Goal: Transaction & Acquisition: Subscribe to service/newsletter

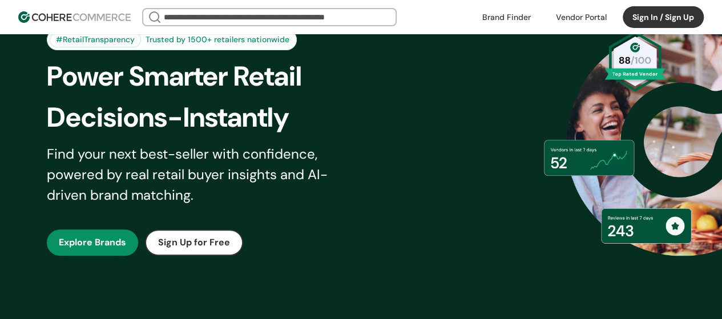
scroll to position [138, 0]
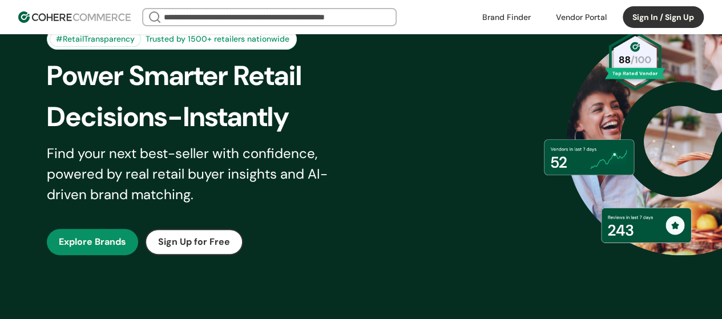
click at [109, 244] on link "button" at bounding box center [92, 242] width 91 height 26
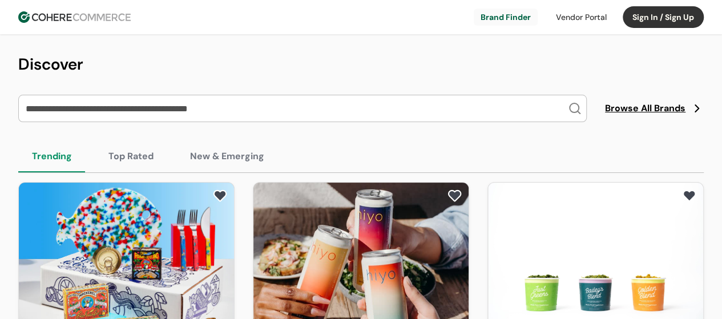
click at [197, 103] on input "search" at bounding box center [295, 108] width 544 height 26
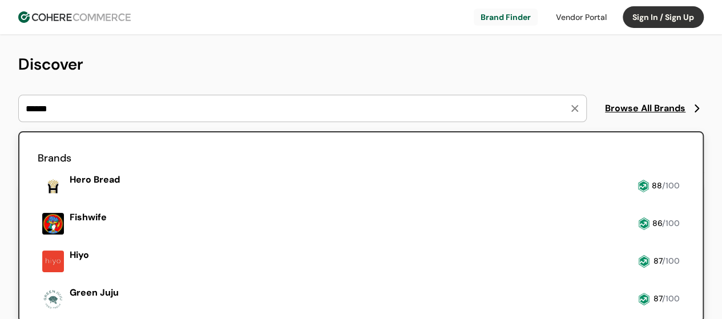
type input "******"
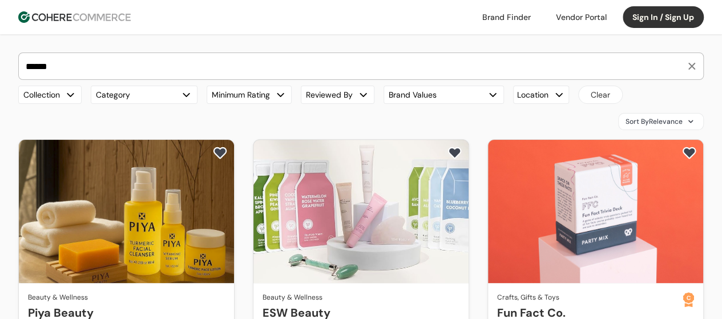
click at [504, 18] on link at bounding box center [506, 17] width 62 height 17
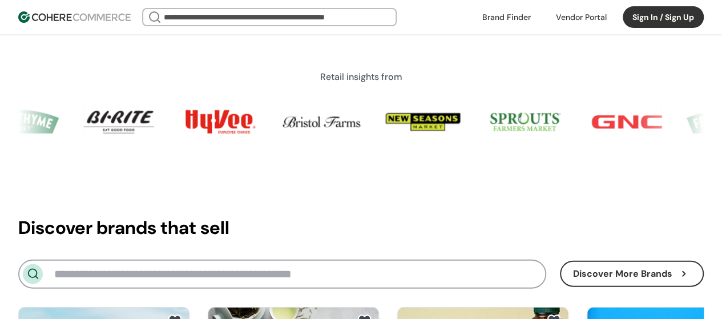
scroll to position [1175, 0]
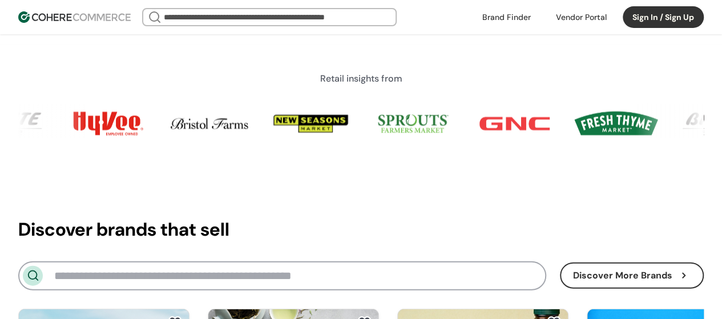
click at [506, 15] on link at bounding box center [506, 17] width 62 height 17
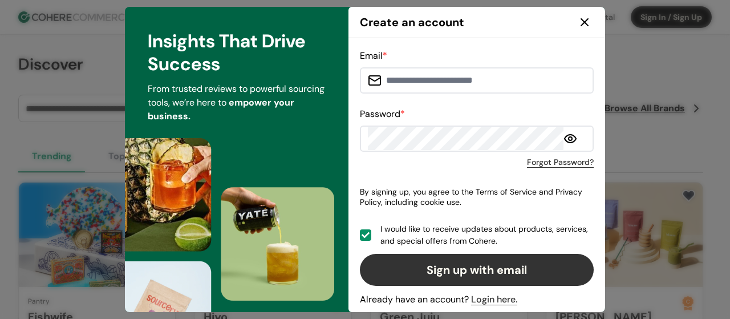
click at [587, 18] on icon at bounding box center [585, 22] width 14 height 14
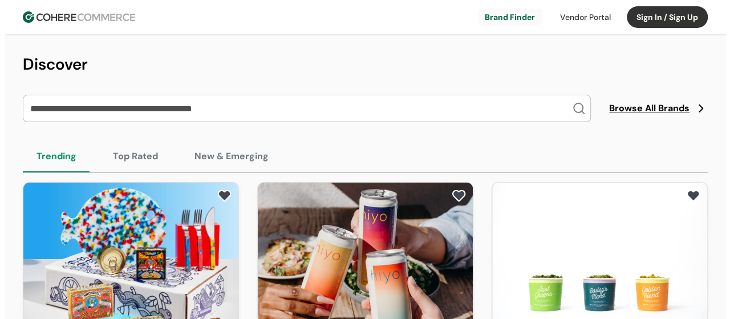
scroll to position [109, 0]
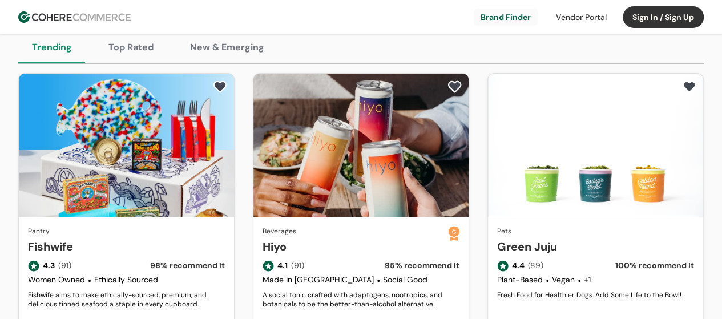
click at [569, 19] on div at bounding box center [581, 17] width 64 height 17
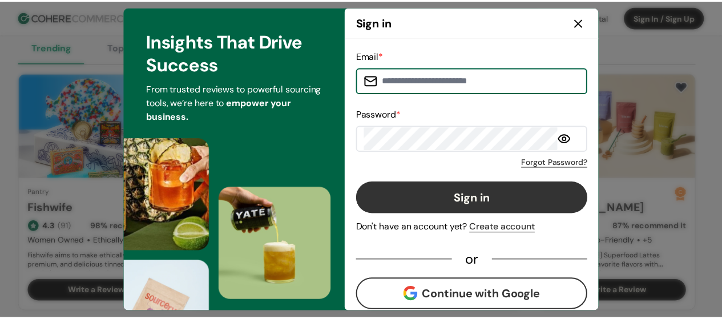
scroll to position [10, 0]
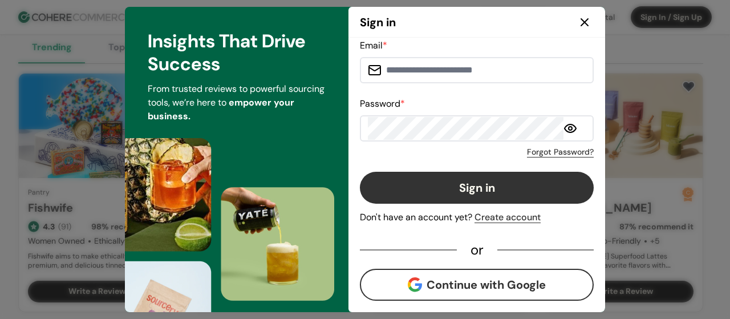
click at [585, 23] on icon at bounding box center [585, 22] width 14 height 14
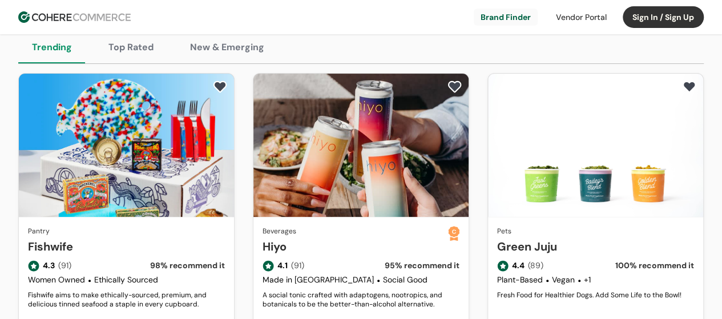
click at [219, 50] on button "New & Emerging" at bounding box center [227, 47] width 102 height 32
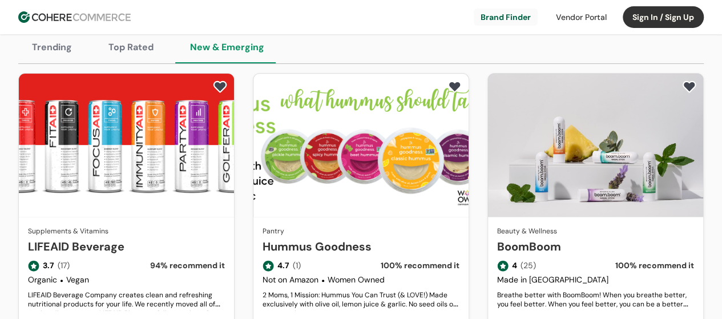
click at [148, 50] on button "Top Rated" at bounding box center [131, 47] width 72 height 32
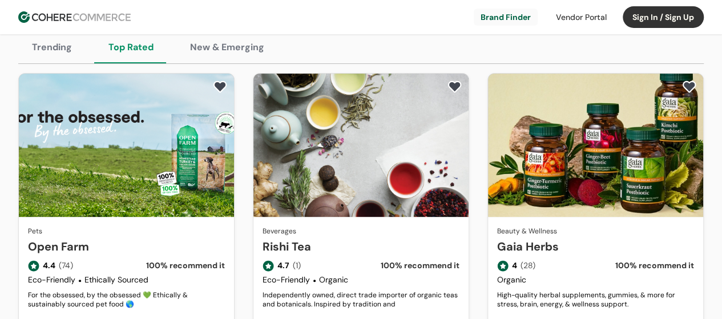
scroll to position [0, 0]
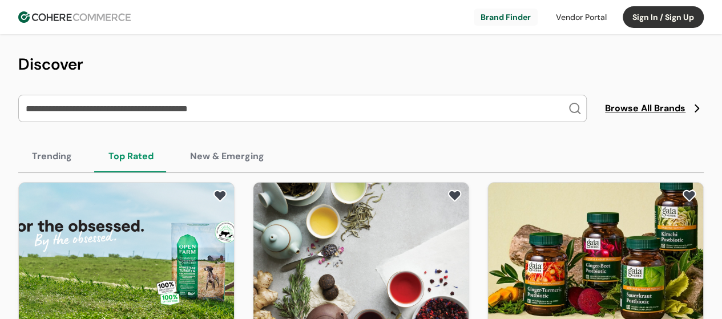
click at [56, 149] on button "Trending" at bounding box center [51, 156] width 67 height 32
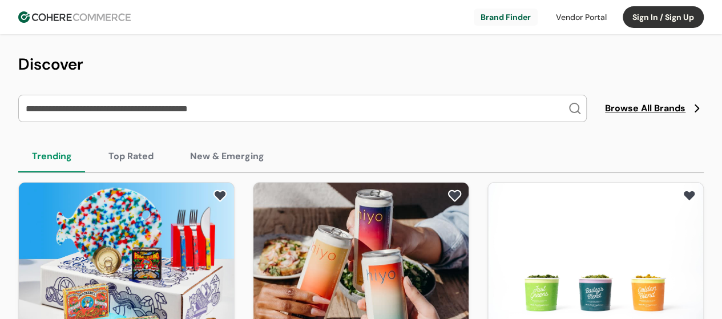
click at [646, 27] on button "Sign In / Sign Up" at bounding box center [662, 17] width 81 height 22
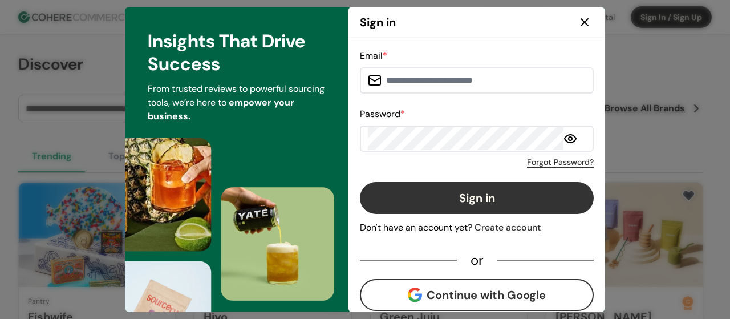
click at [515, 237] on div "Email * Password * Forgot Password? Sign in Don't have an account yet? Create a…" at bounding box center [477, 180] width 234 height 262
click at [503, 232] on div "Create account" at bounding box center [508, 228] width 66 height 14
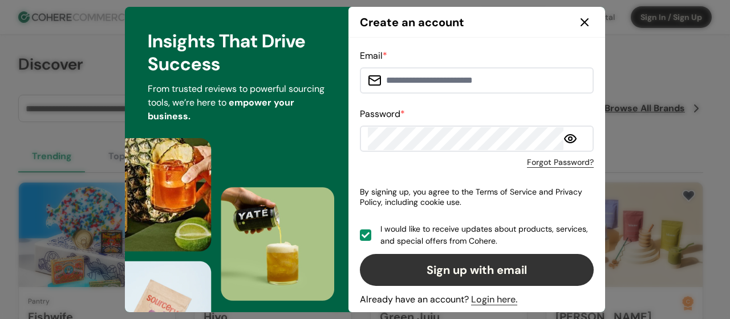
click at [445, 84] on input at bounding box center [484, 80] width 204 height 23
click at [585, 26] on icon at bounding box center [585, 22] width 14 height 14
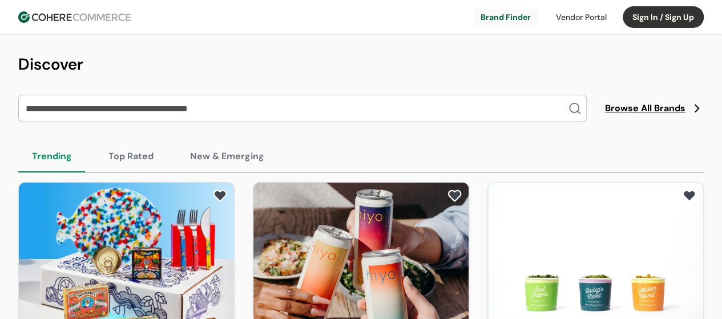
click at [75, 21] on img at bounding box center [74, 16] width 112 height 11
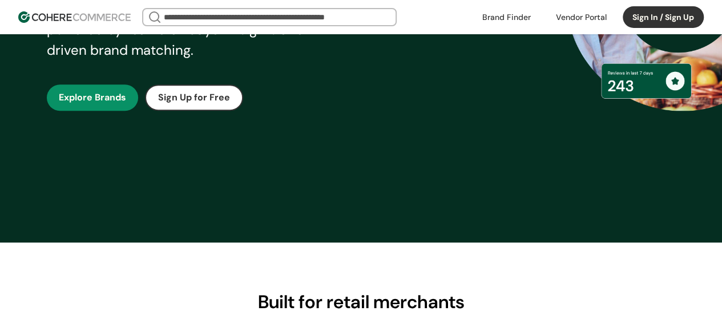
scroll to position [307, 0]
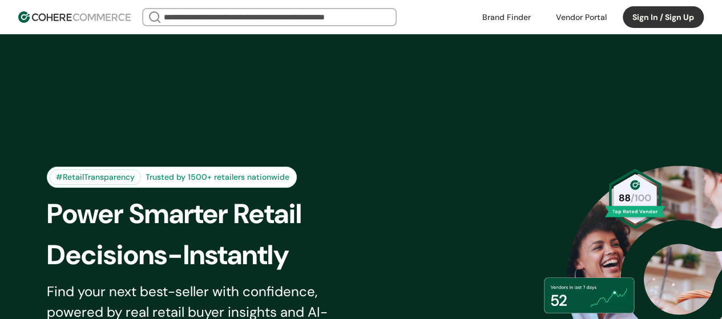
click at [654, 18] on button "Sign In / Sign Up" at bounding box center [662, 17] width 81 height 22
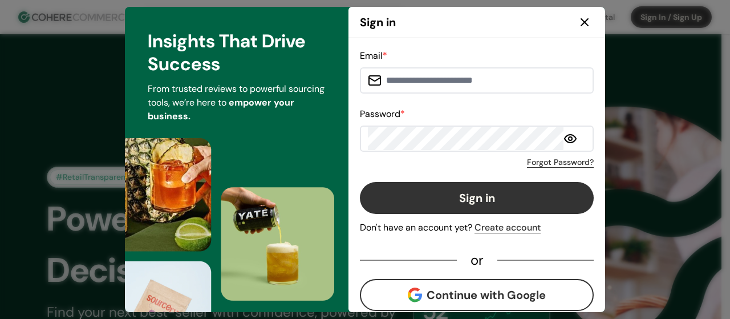
click at [511, 229] on div "Create account" at bounding box center [508, 228] width 66 height 14
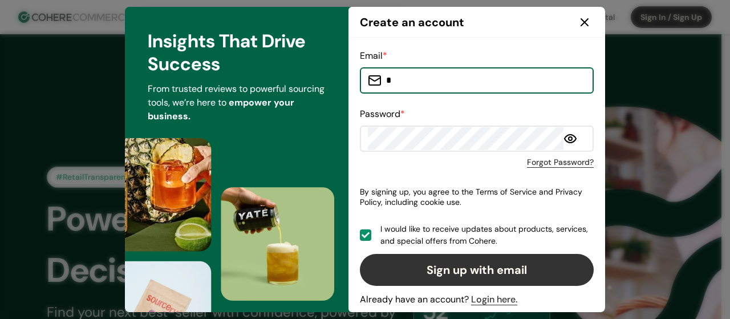
click at [423, 85] on input "*" at bounding box center [484, 80] width 204 height 23
drag, startPoint x: 422, startPoint y: 81, endPoint x: 314, endPoint y: 77, distance: 107.9
click at [314, 77] on div "**********" at bounding box center [365, 159] width 480 height 305
type input "**********"
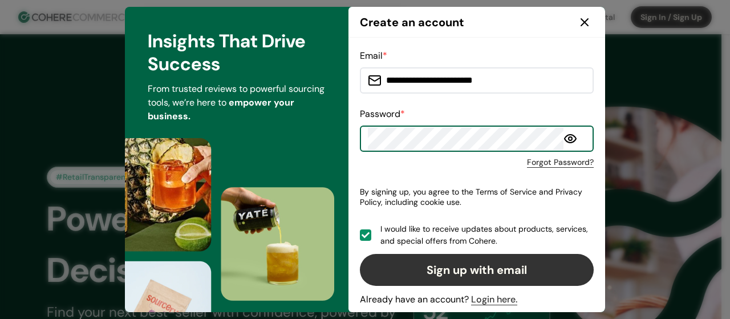
click at [224, 132] on div "**********" at bounding box center [365, 159] width 480 height 305
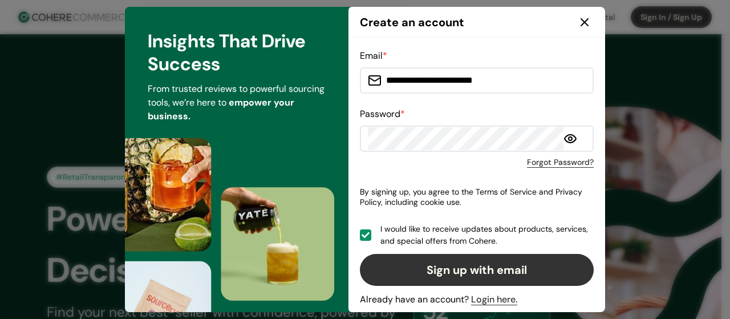
click at [365, 237] on div at bounding box center [366, 235] width 8 height 8
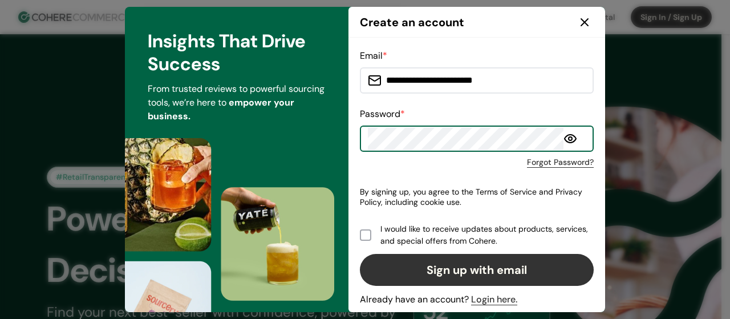
click at [286, 139] on div "**********" at bounding box center [365, 159] width 480 height 305
